Goal: Task Accomplishment & Management: Manage account settings

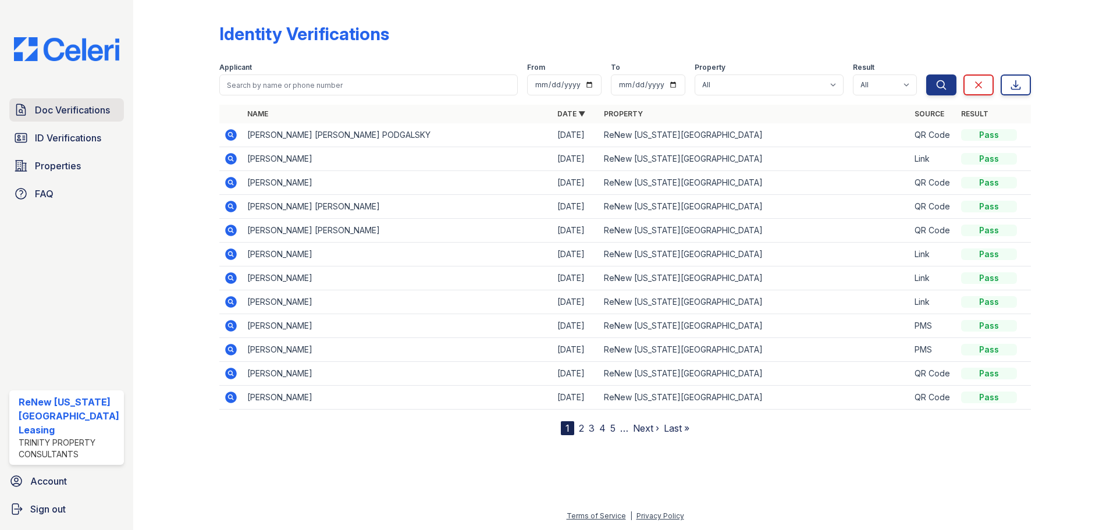
click at [74, 108] on span "Doc Verifications" at bounding box center [72, 110] width 75 height 14
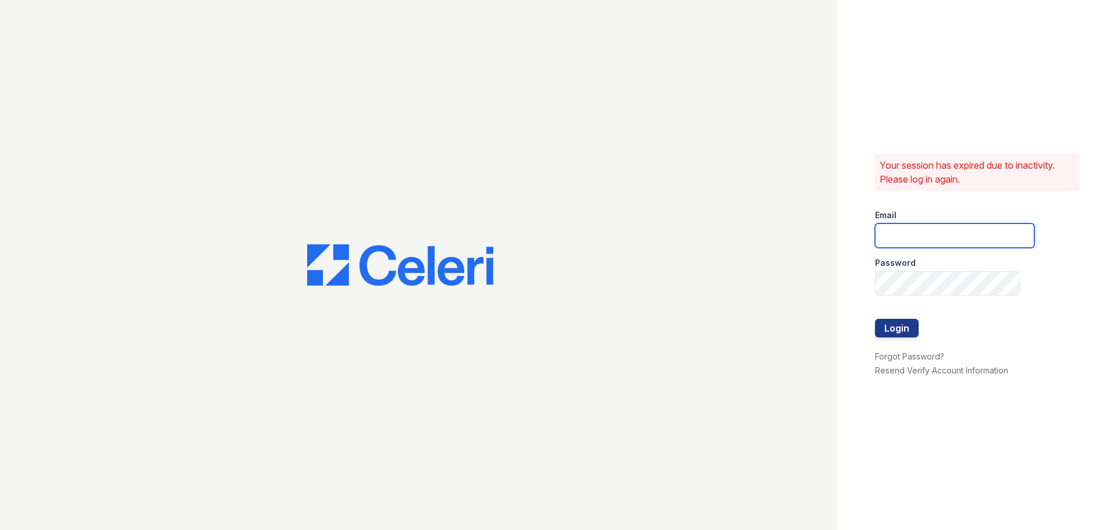
click at [899, 236] on input "email" at bounding box center [954, 235] width 159 height 24
type input "renewvirginiabeach@trinity-pm.com"
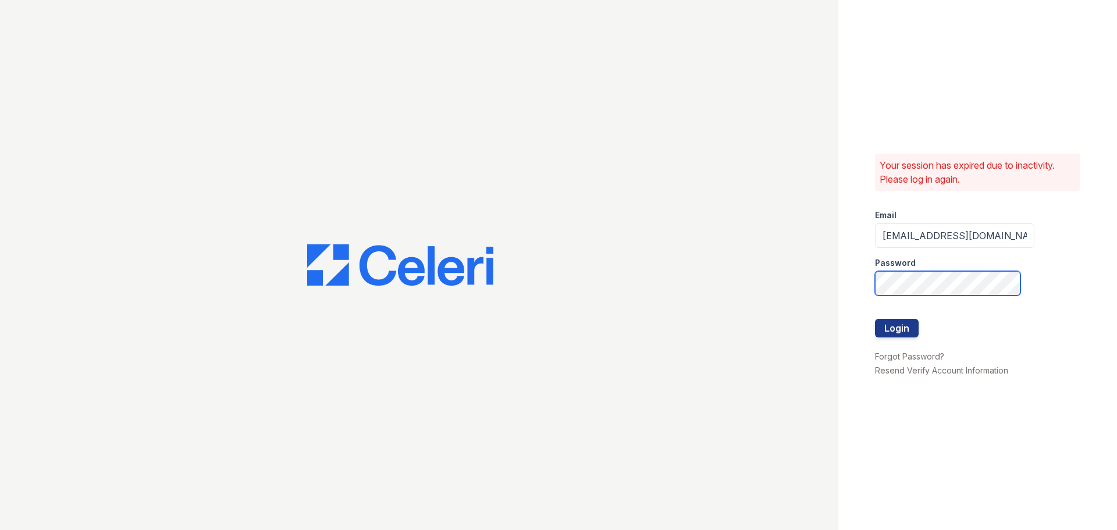
click at [875, 319] on button "Login" at bounding box center [897, 328] width 44 height 19
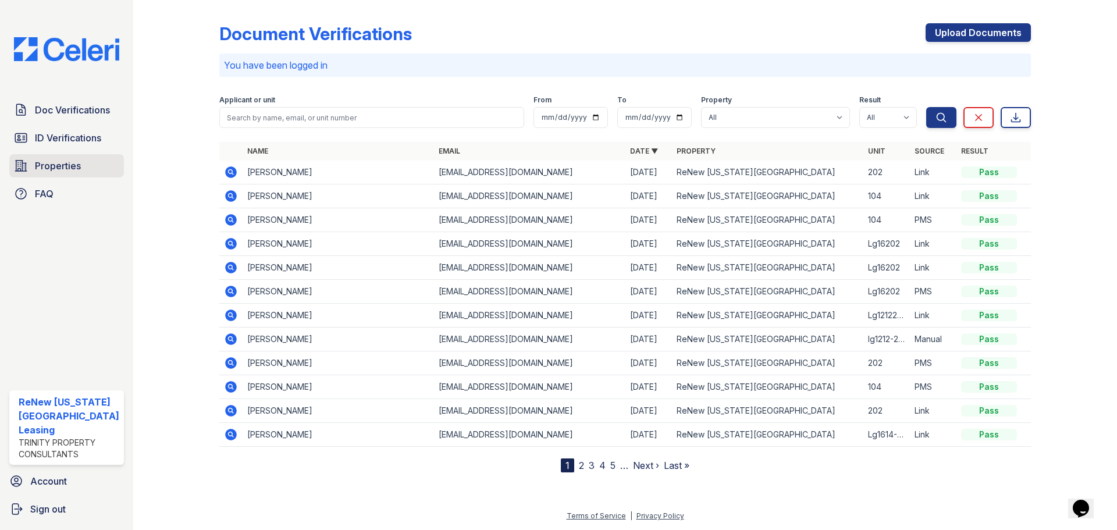
click at [72, 164] on span "Properties" at bounding box center [58, 166] width 46 height 14
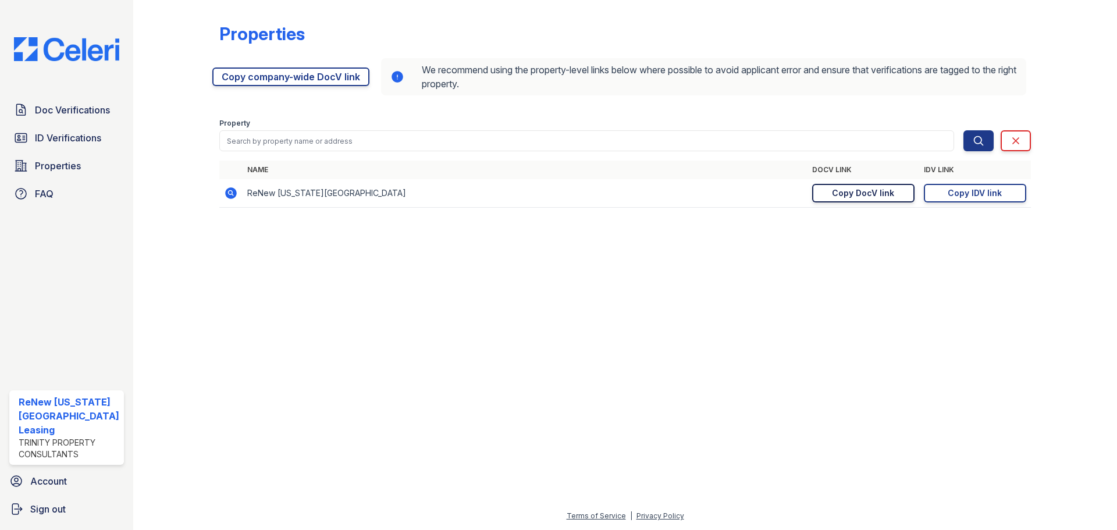
click at [889, 190] on div "Copy DocV link" at bounding box center [863, 193] width 62 height 12
click at [83, 120] on link "Doc Verifications" at bounding box center [66, 109] width 115 height 23
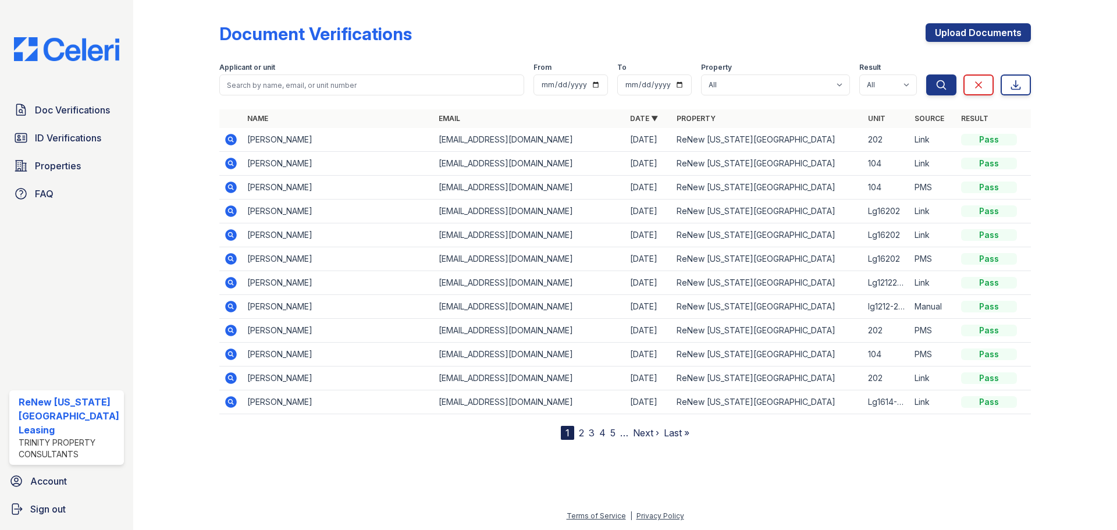
click at [579, 435] on link "2" at bounding box center [581, 433] width 5 height 12
click at [586, 433] on link "1" at bounding box center [588, 433] width 4 height 12
click at [583, 433] on link "2" at bounding box center [581, 433] width 5 height 12
click at [83, 106] on span "Doc Verifications" at bounding box center [72, 110] width 75 height 14
click at [88, 137] on span "ID Verifications" at bounding box center [68, 138] width 66 height 14
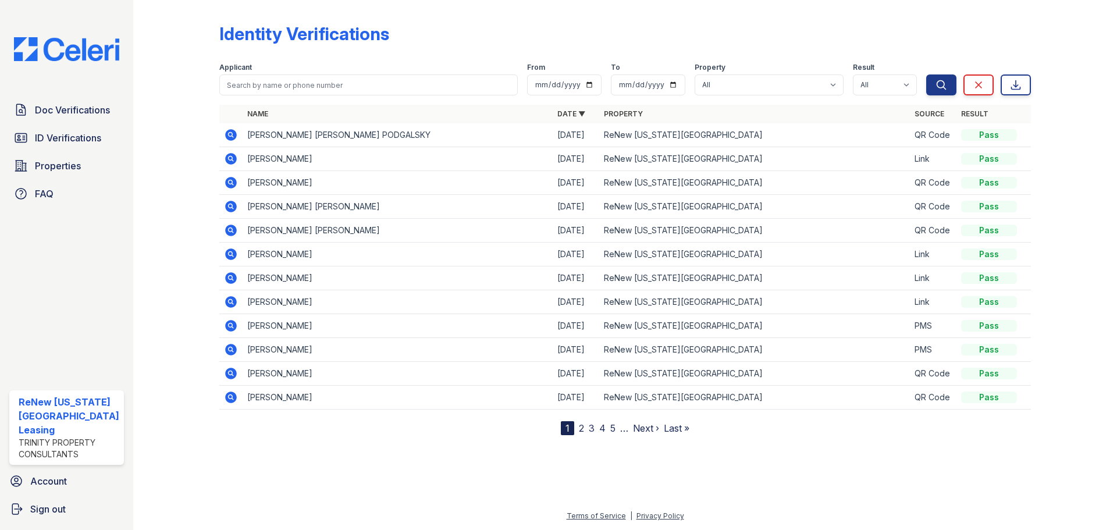
click at [579, 430] on link "2" at bounding box center [581, 428] width 5 height 12
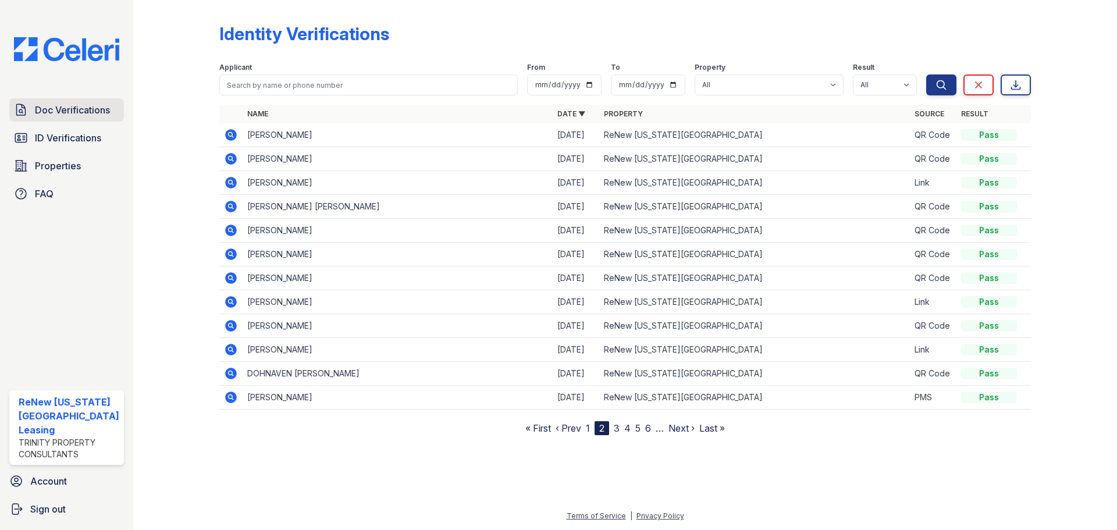
click at [66, 103] on span "Doc Verifications" at bounding box center [72, 110] width 75 height 14
